Goal: Information Seeking & Learning: Check status

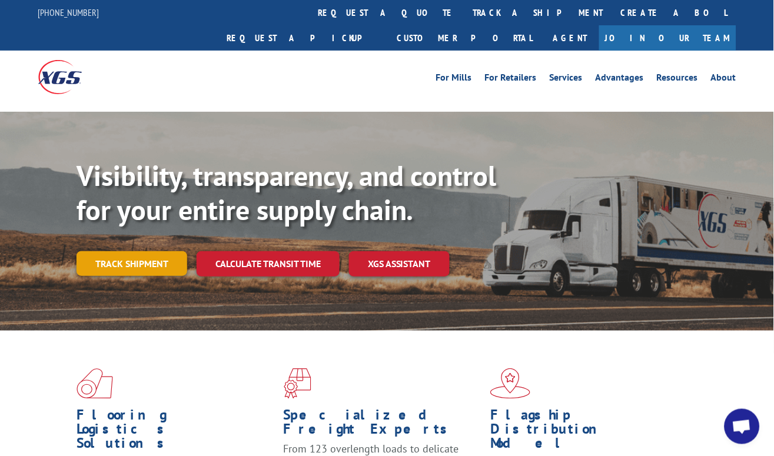
click at [142, 251] on link "Track shipment" at bounding box center [131, 263] width 111 height 25
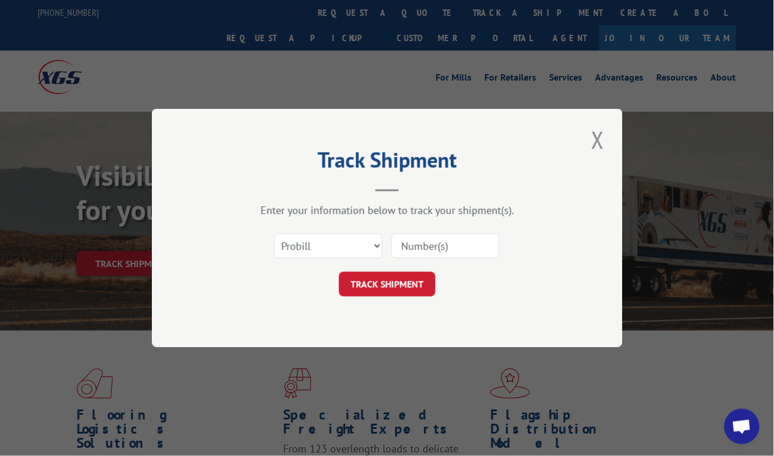
click at [446, 242] on input at bounding box center [445, 246] width 108 height 25
paste input "17308776"
type input "17308776"
click at [408, 278] on button "TRACK SHIPMENT" at bounding box center [387, 284] width 96 height 25
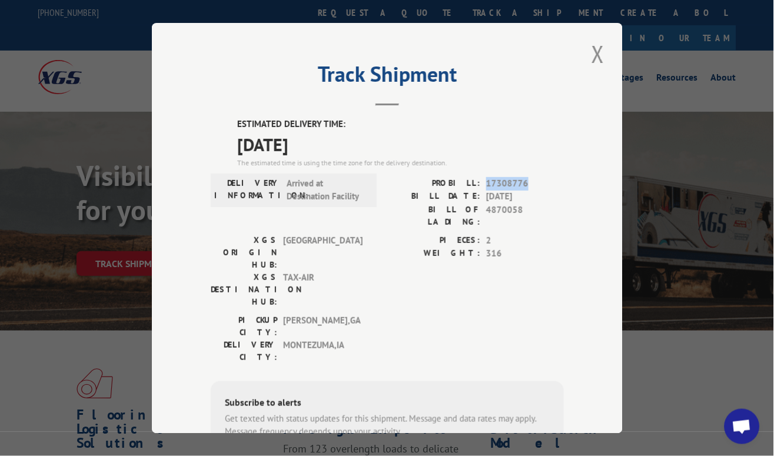
drag, startPoint x: 482, startPoint y: 177, endPoint x: 521, endPoint y: 177, distance: 38.8
click at [521, 177] on span "17308776" at bounding box center [525, 184] width 78 height 14
drag, startPoint x: 484, startPoint y: 205, endPoint x: 490, endPoint y: 202, distance: 6.3
click at [490, 203] on span "4870058" at bounding box center [525, 215] width 78 height 25
drag, startPoint x: 482, startPoint y: 204, endPoint x: 526, endPoint y: 200, distance: 43.7
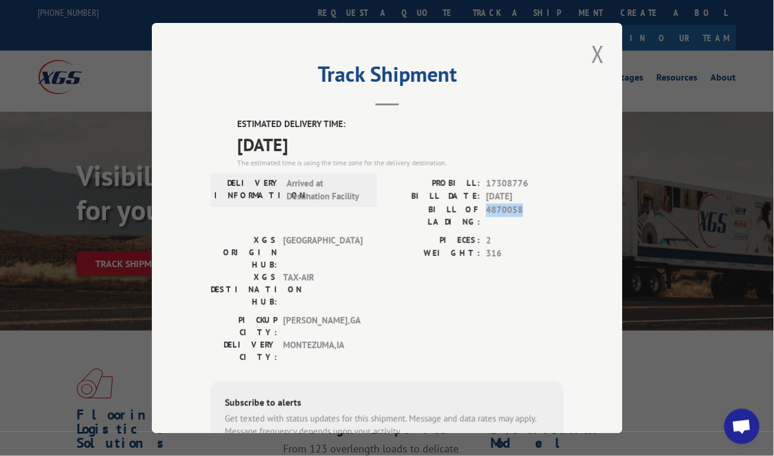
click at [526, 203] on span "4870058" at bounding box center [525, 215] width 78 height 25
copy span "4870058"
click at [588, 43] on button "Close modal" at bounding box center [598, 54] width 20 height 32
